Goal: Find contact information: Find contact information

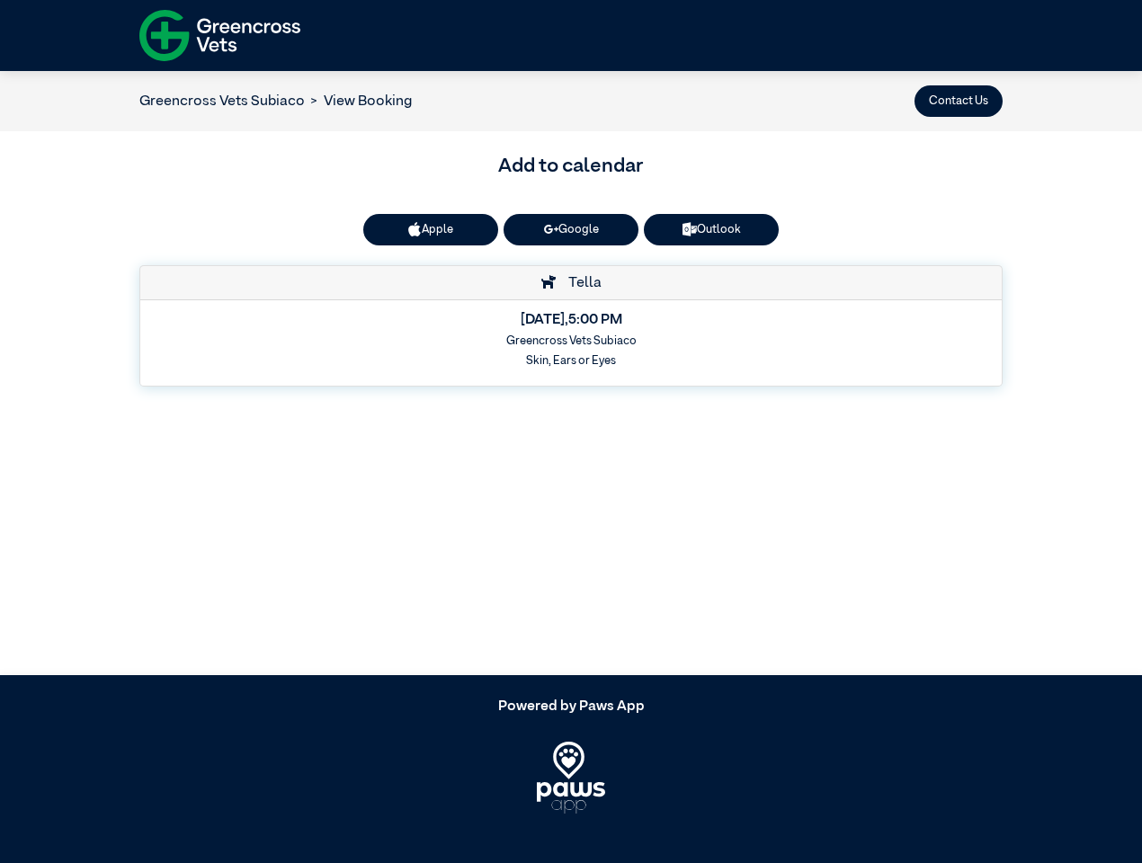
click at [958, 101] on button "Contact Us" at bounding box center [958, 100] width 88 height 31
click at [431, 229] on button "Apple" at bounding box center [430, 229] width 135 height 31
